Goal: Task Accomplishment & Management: Manage account settings

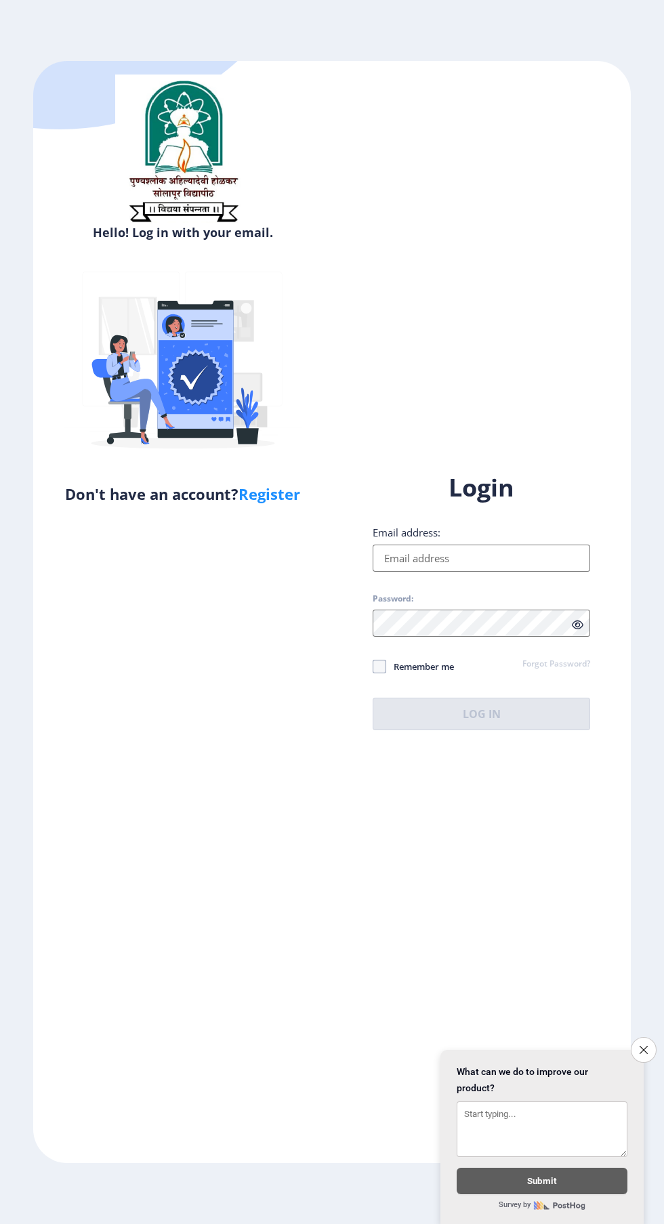
click at [505, 572] on input "Email address:" at bounding box center [481, 558] width 217 height 27
type input "[EMAIL_ADDRESS][DOMAIN_NAME]"
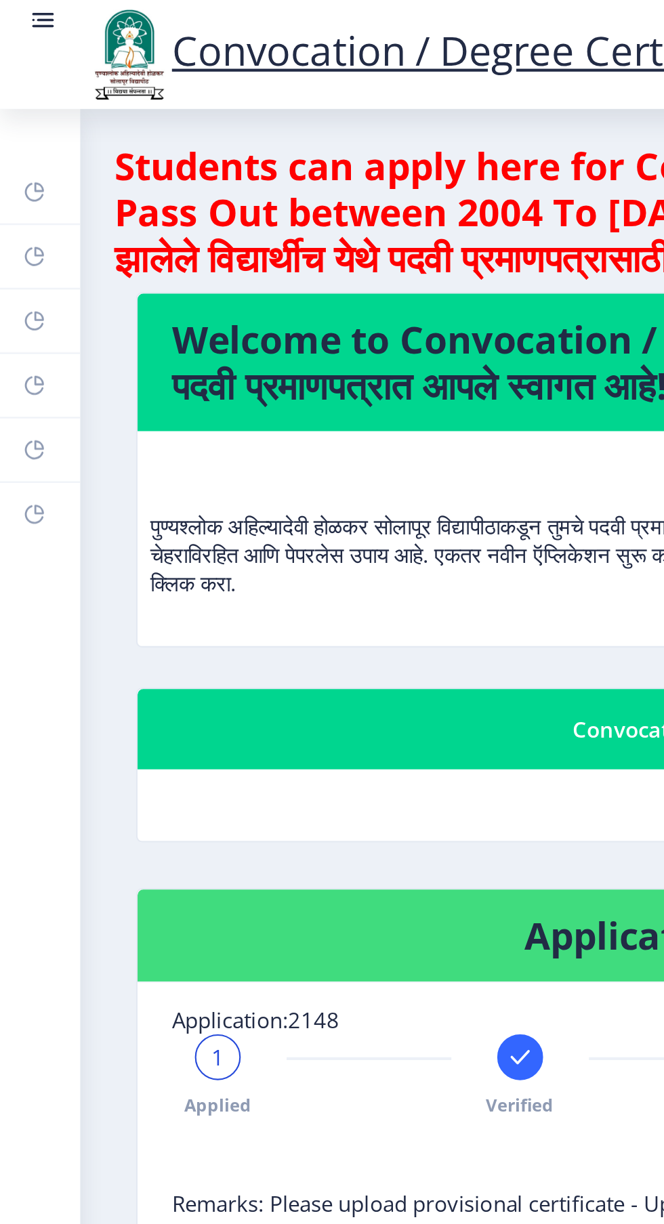
click at [22, 9] on rect at bounding box center [22, 9] width 8 height 1
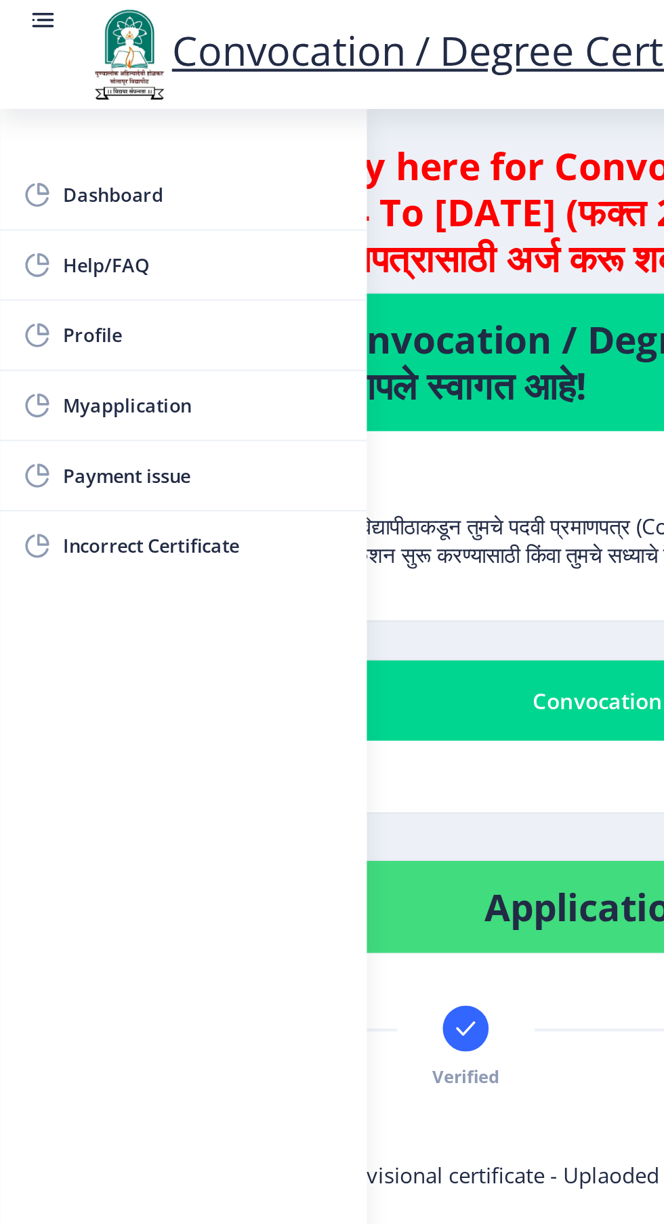
click at [73, 198] on span "Myapplication" at bounding box center [96, 192] width 133 height 16
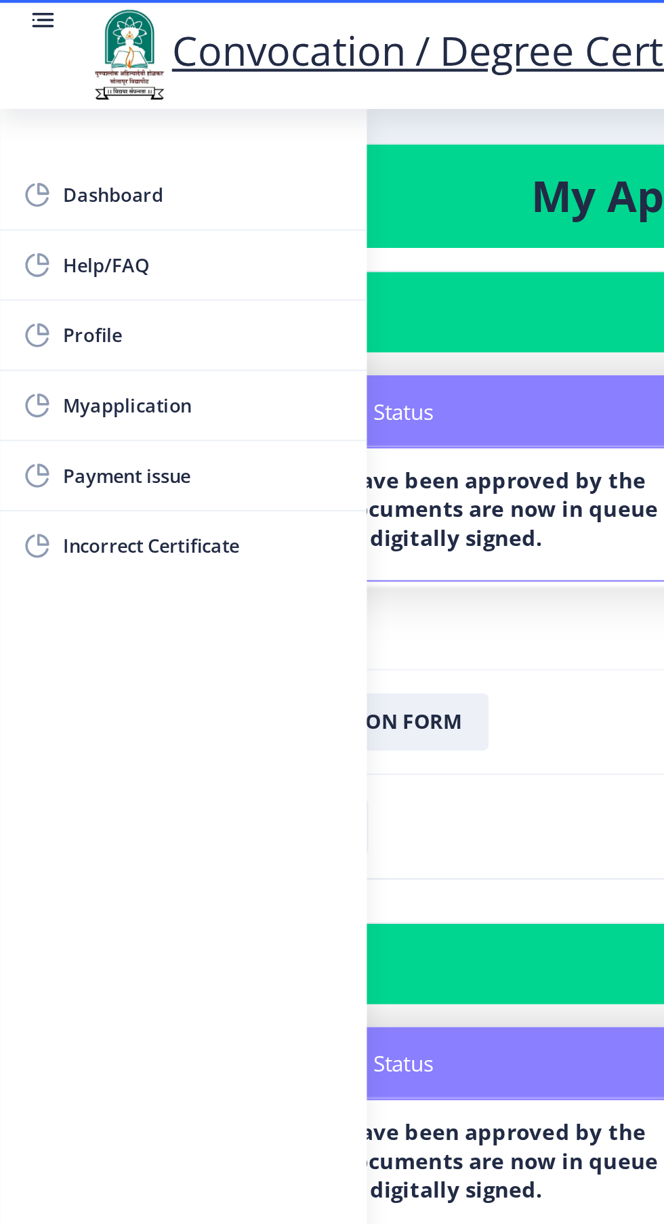
click at [22, 9] on rect at bounding box center [22, 9] width 8 height 1
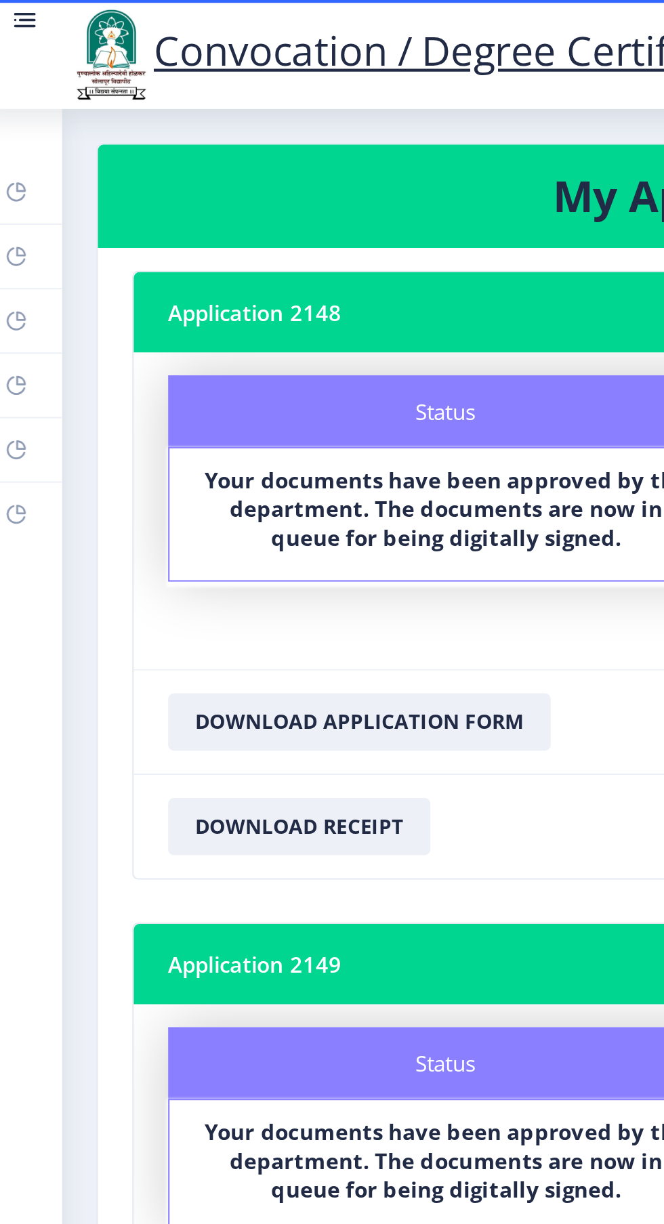
click at [18, 84] on icon at bounding box center [16, 91] width 11 height 14
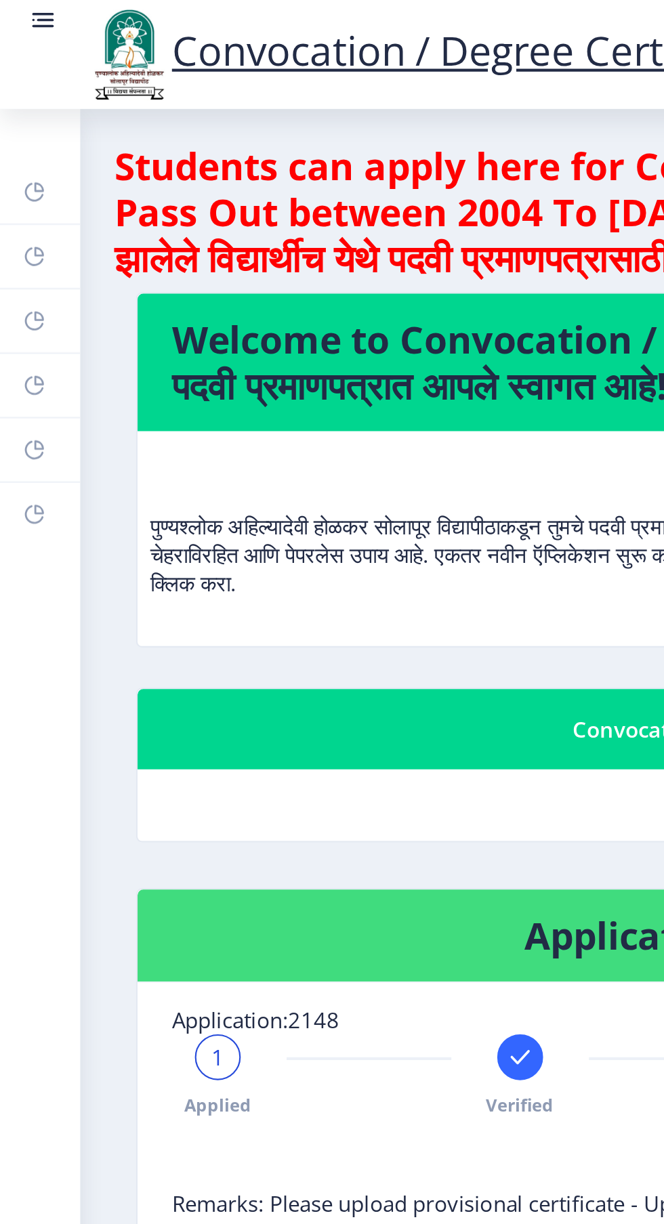
click at [16, 125] on rect at bounding box center [16, 121] width 11 height 11
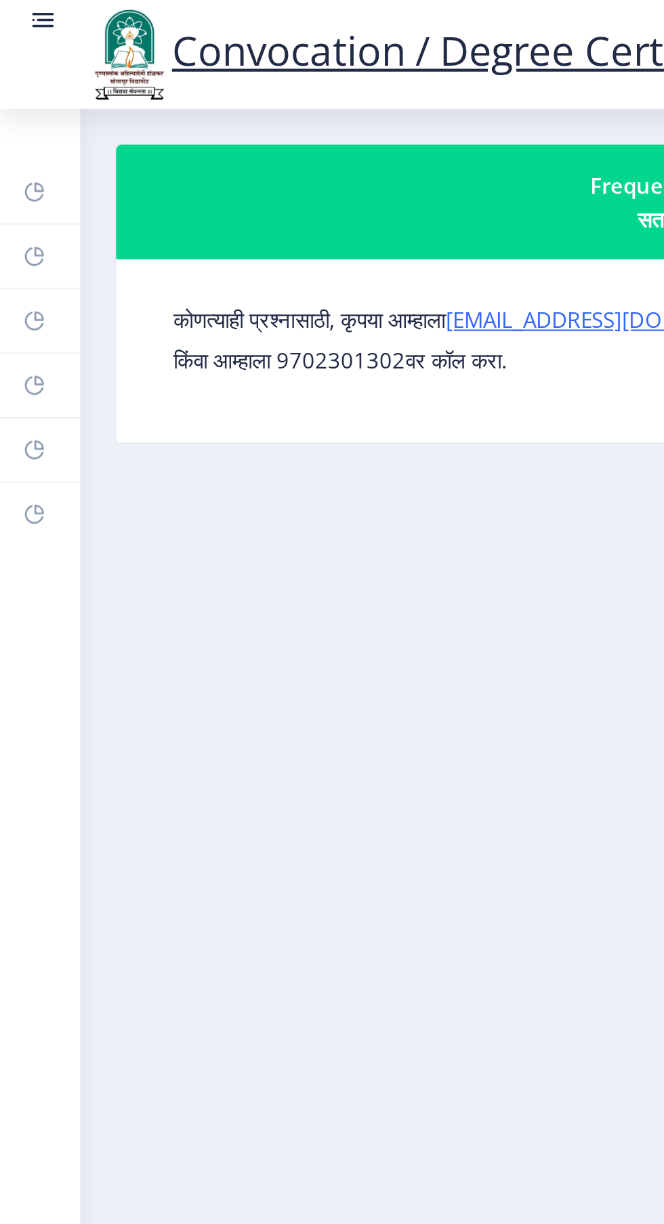
click at [17, 150] on icon at bounding box center [18, 149] width 5 height 5
select select
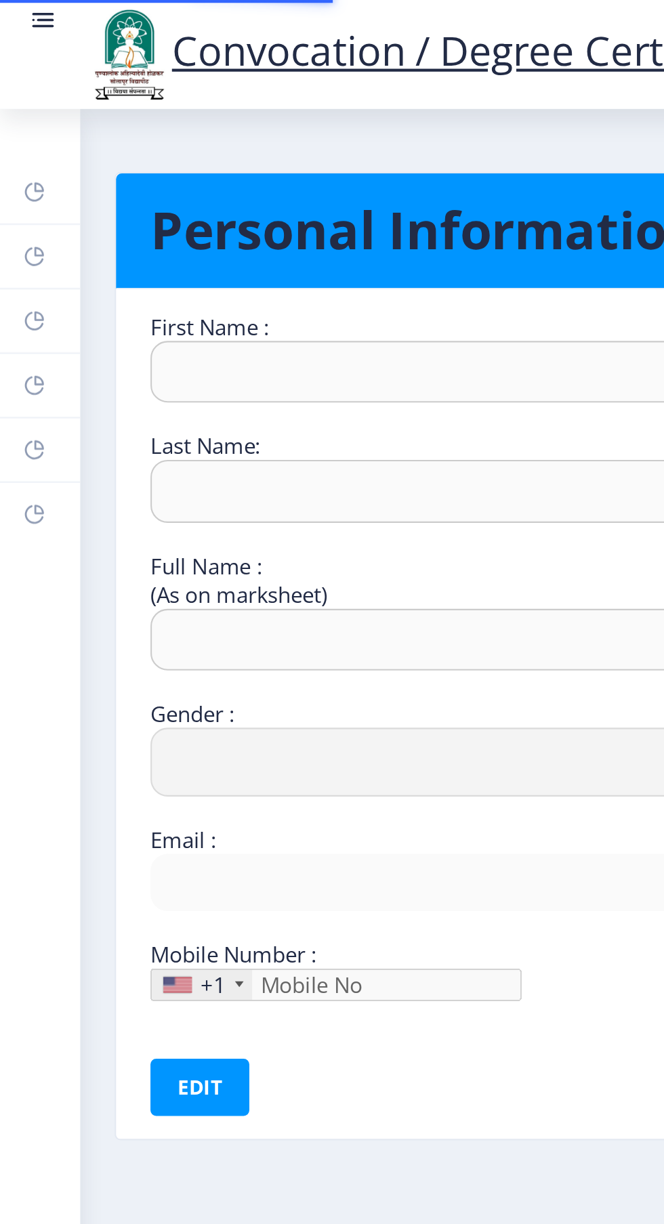
type input "[PERSON_NAME]"
type input "[PERSON_NAME] [PERSON_NAME]"
select select "[DEMOGRAPHIC_DATA]"
type input "[EMAIL_ADDRESS][DOMAIN_NAME]"
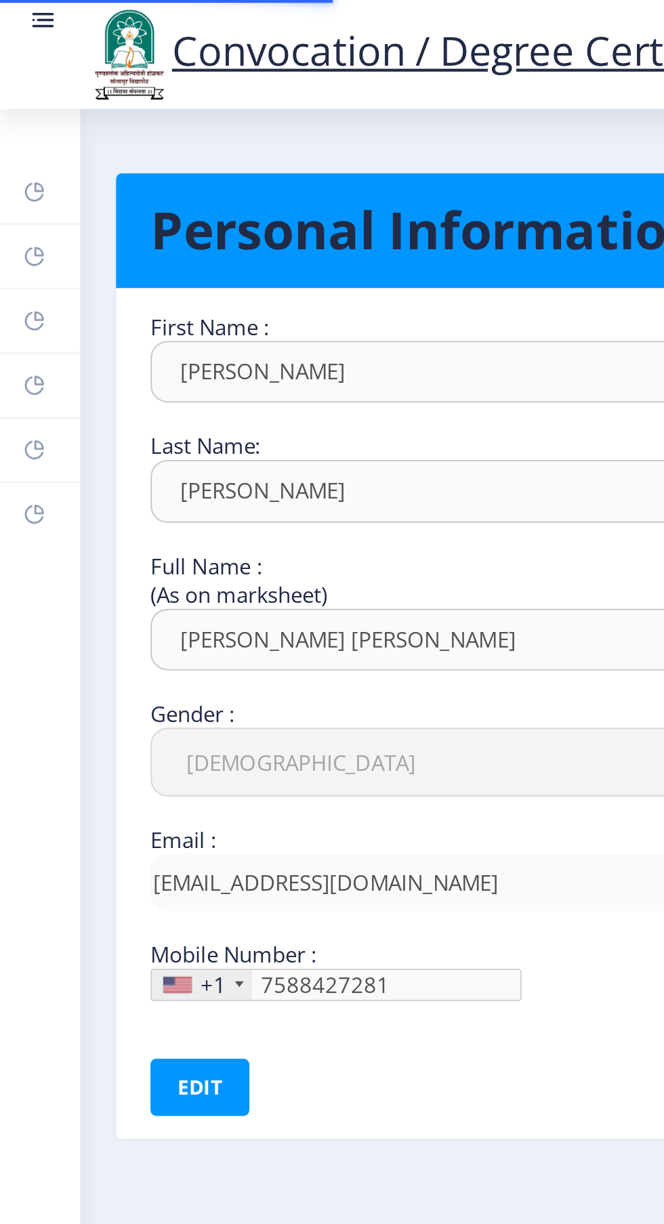
type input "[PHONE_NUMBER]"
click at [16, 182] on rect at bounding box center [16, 182] width 11 height 11
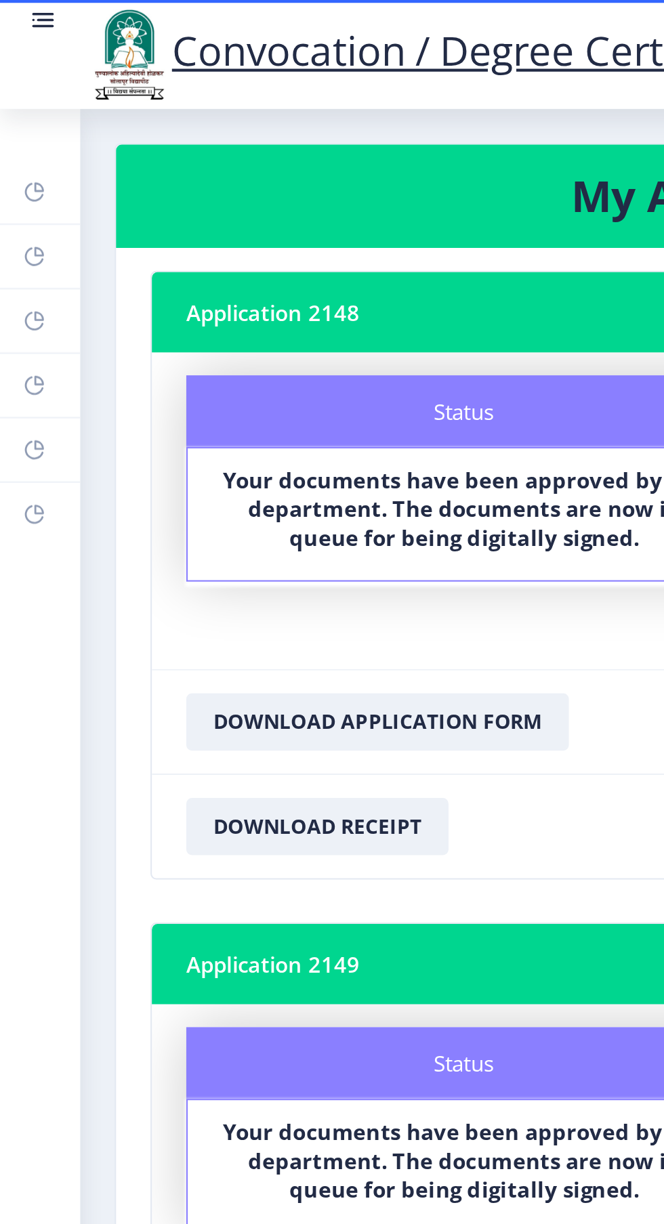
click at [18, 152] on rect at bounding box center [16, 151] width 11 height 11
select select
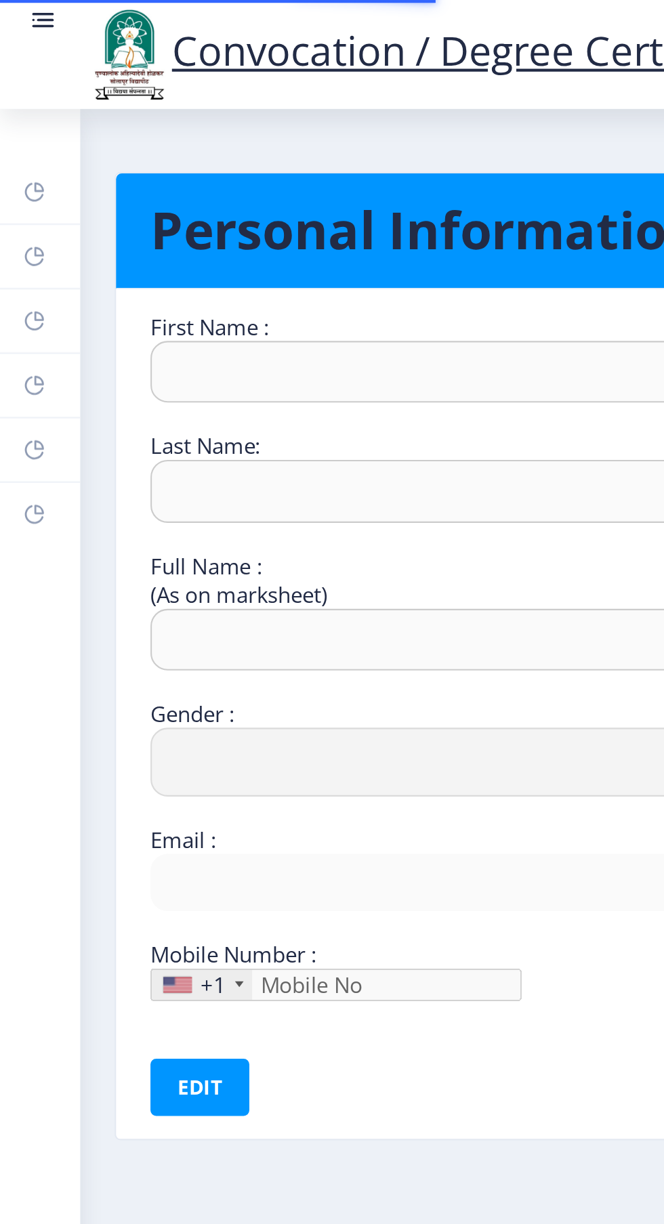
type input "[PERSON_NAME]"
type input "[PERSON_NAME] [PERSON_NAME]"
select select "[DEMOGRAPHIC_DATA]"
type input "[EMAIL_ADDRESS][DOMAIN_NAME]"
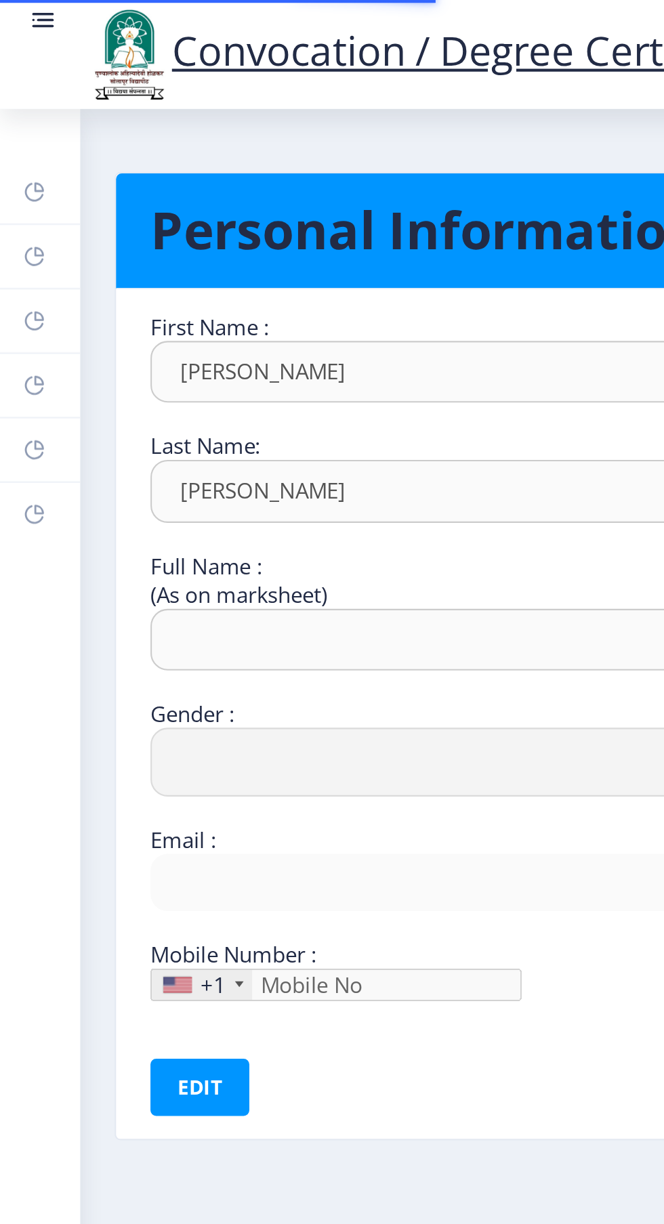
type input "7588427281"
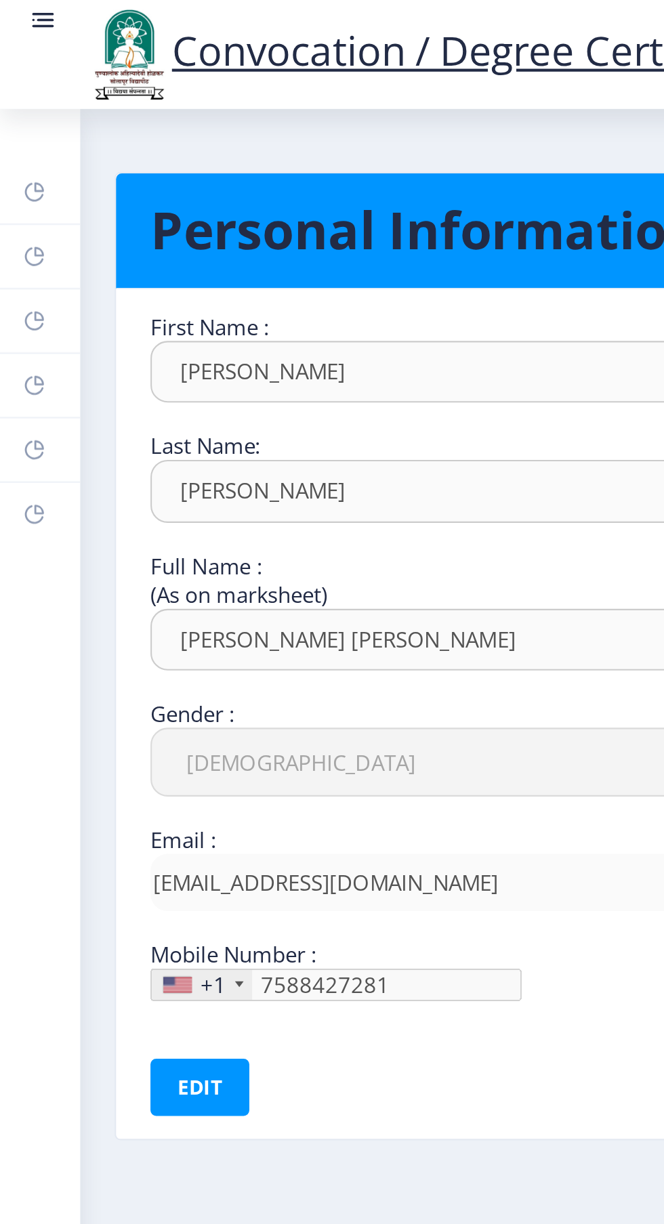
click at [104, 467] on div "+1" at bounding box center [101, 466] width 12 height 14
click at [21, 179] on rect at bounding box center [16, 182] width 11 height 11
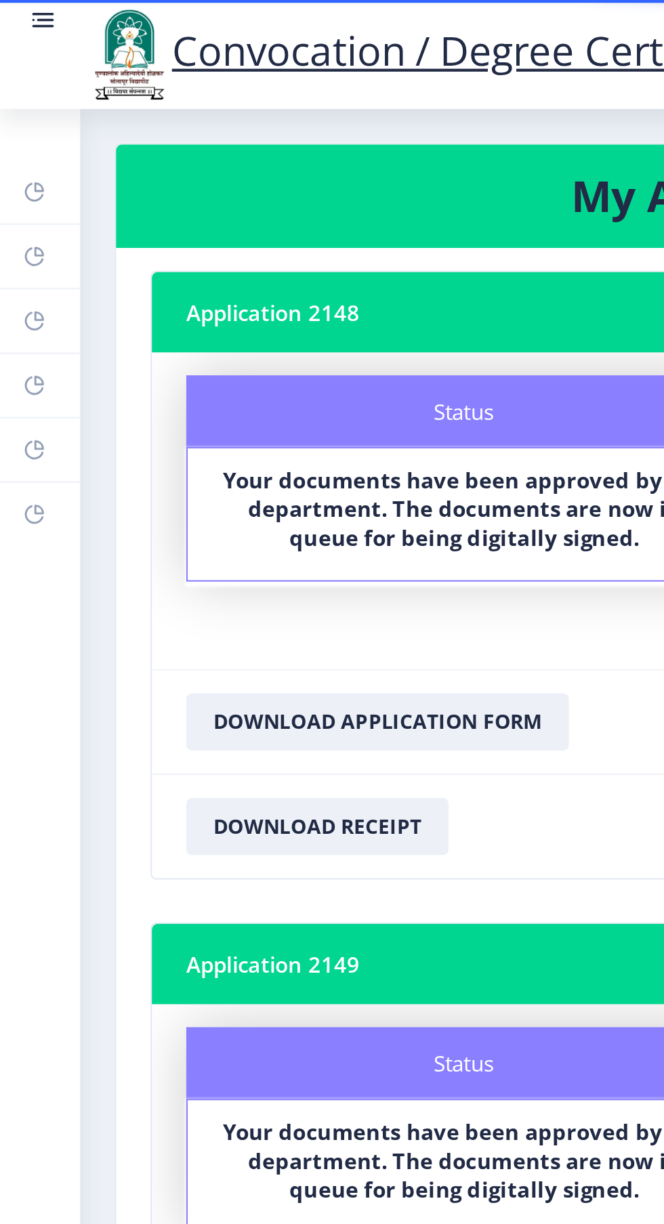
click at [21, 217] on rect at bounding box center [16, 212] width 11 height 11
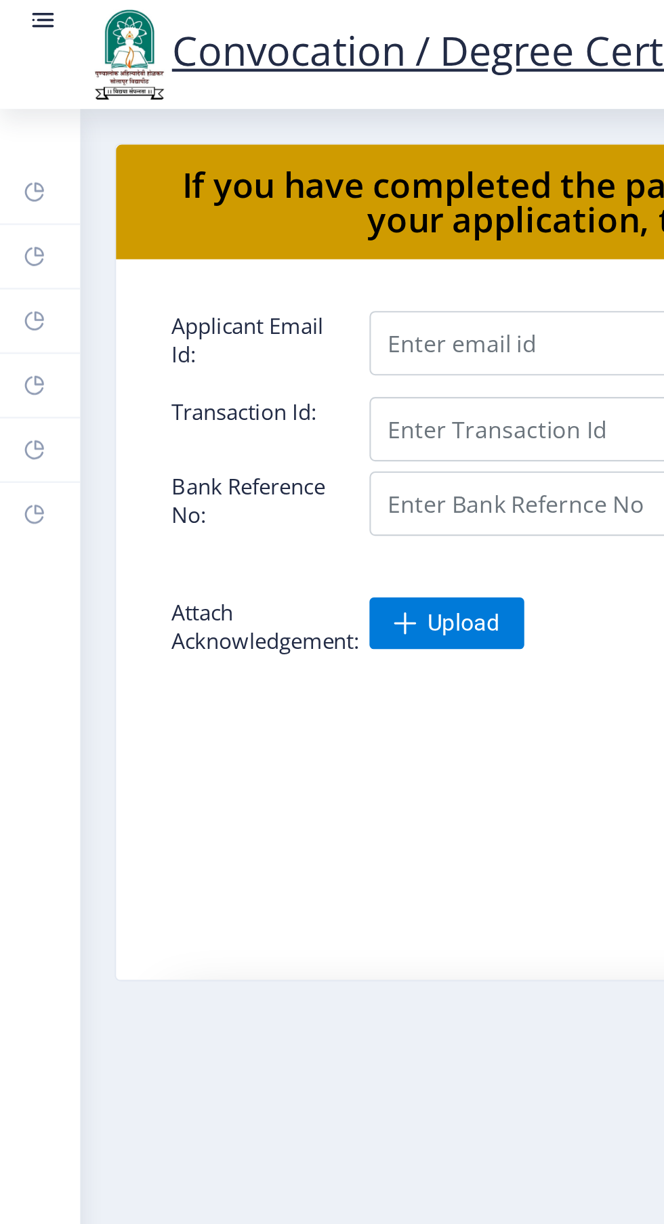
click at [18, 253] on link "Incorrect Certificate" at bounding box center [19, 243] width 38 height 30
